Goal: Task Accomplishment & Management: Manage account settings

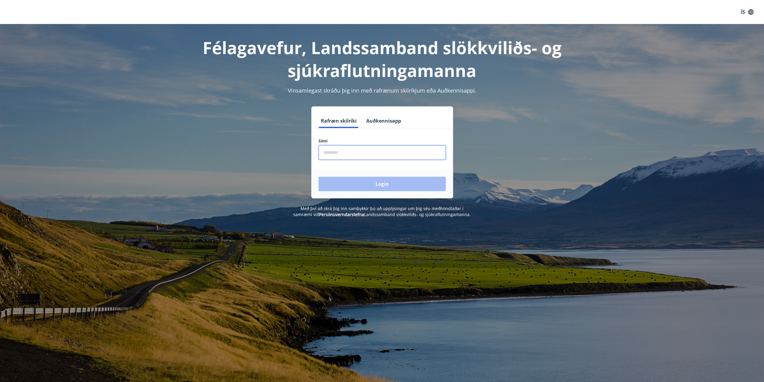
click at [360, 151] on input "phone" at bounding box center [381, 152] width 127 height 15
type input "********"
click at [386, 183] on button "Login" at bounding box center [381, 184] width 127 height 14
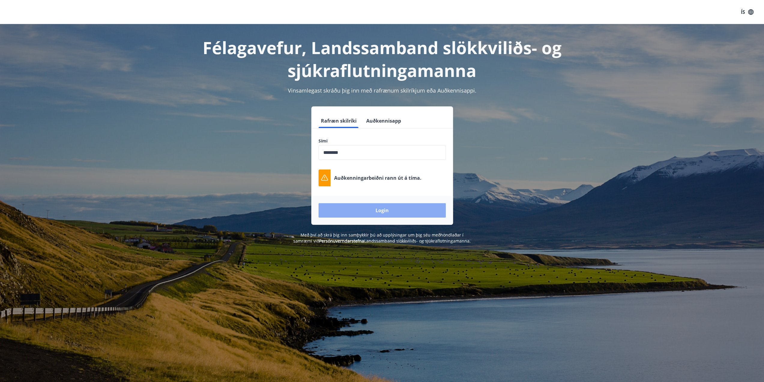
click at [379, 210] on button "Login" at bounding box center [381, 210] width 127 height 14
click at [381, 210] on button "Login" at bounding box center [381, 210] width 127 height 14
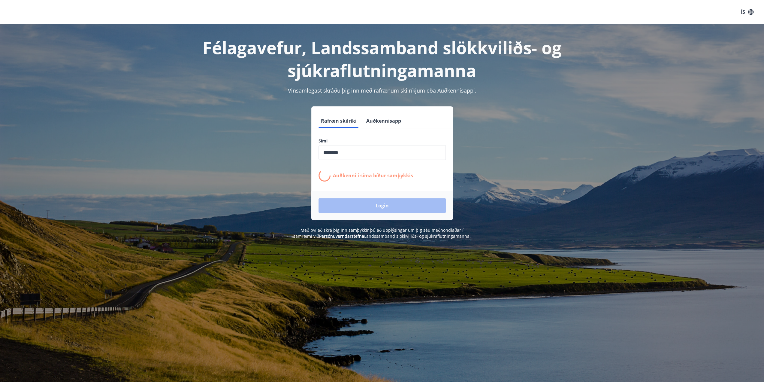
click at [381, 208] on div "Login" at bounding box center [382, 205] width 142 height 29
click at [326, 121] on button "Rafræn skilríki" at bounding box center [338, 120] width 41 height 14
click at [384, 206] on div "Login" at bounding box center [382, 205] width 142 height 29
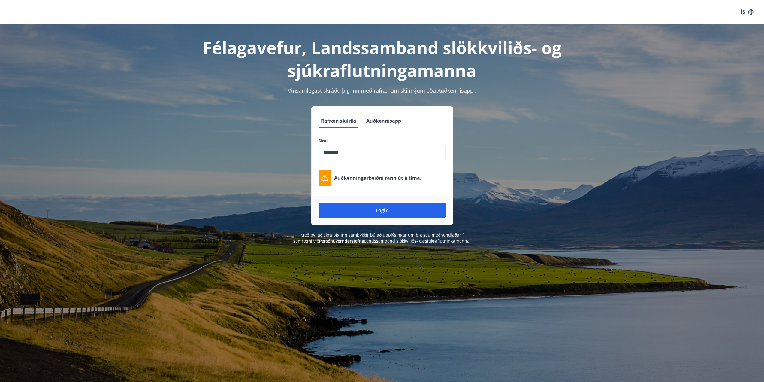
click at [392, 238] on span "Með því að skrá þig inn samþykkir þú að upplýsingar um þig séu meðhöndlaðar í s…" at bounding box center [381, 238] width 177 height 12
click at [353, 238] on link "Persónuverndarstefna" at bounding box center [341, 241] width 45 height 6
click at [381, 208] on button "Login" at bounding box center [381, 210] width 127 height 14
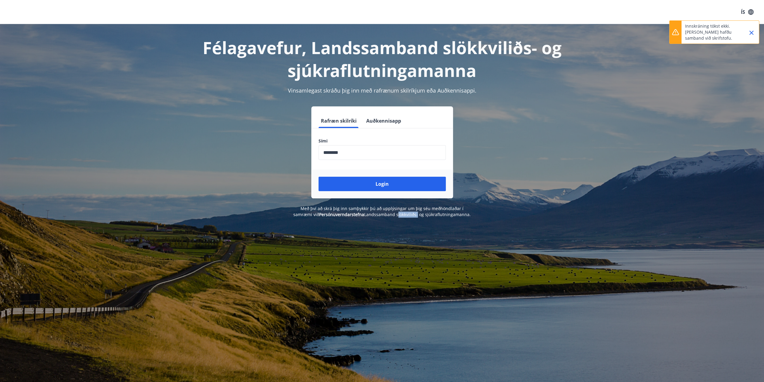
click at [750, 32] on icon "Close" at bounding box center [751, 32] width 7 height 7
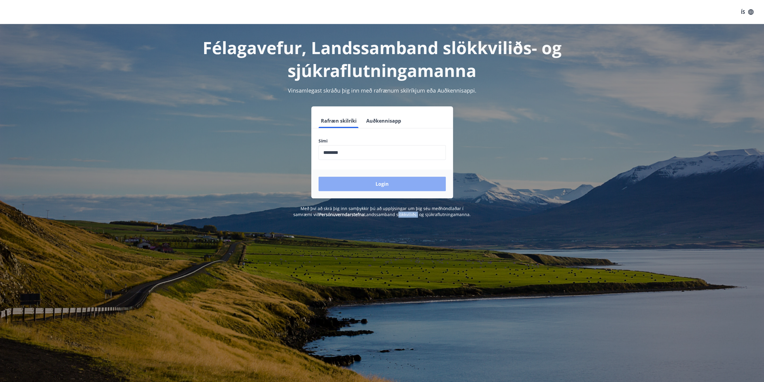
click at [384, 185] on button "Login" at bounding box center [381, 184] width 127 height 14
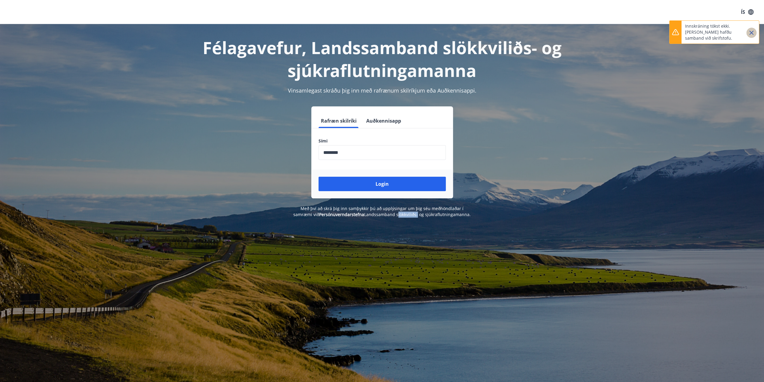
click at [750, 30] on icon "Close" at bounding box center [751, 32] width 7 height 7
